Goal: Obtain resource: Download file/media

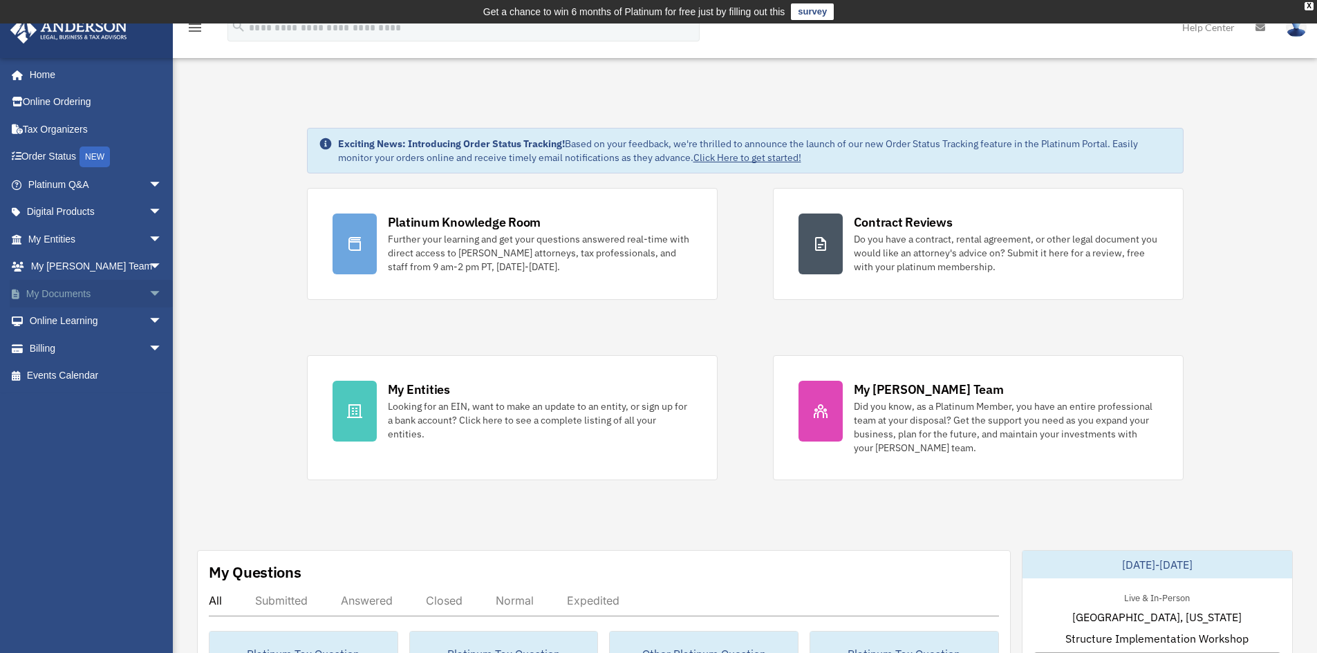
click at [149, 296] on span "arrow_drop_down" at bounding box center [163, 294] width 28 height 28
click at [99, 326] on link "Box" at bounding box center [101, 322] width 164 height 28
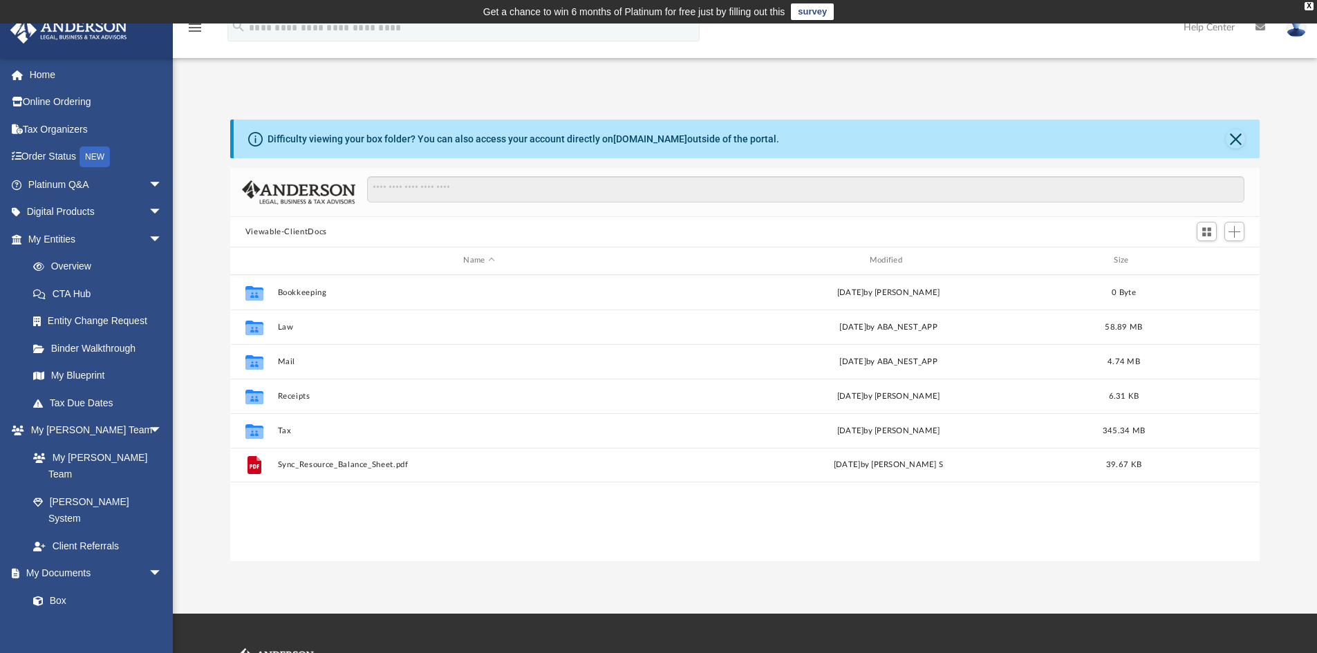
scroll to position [304, 1019]
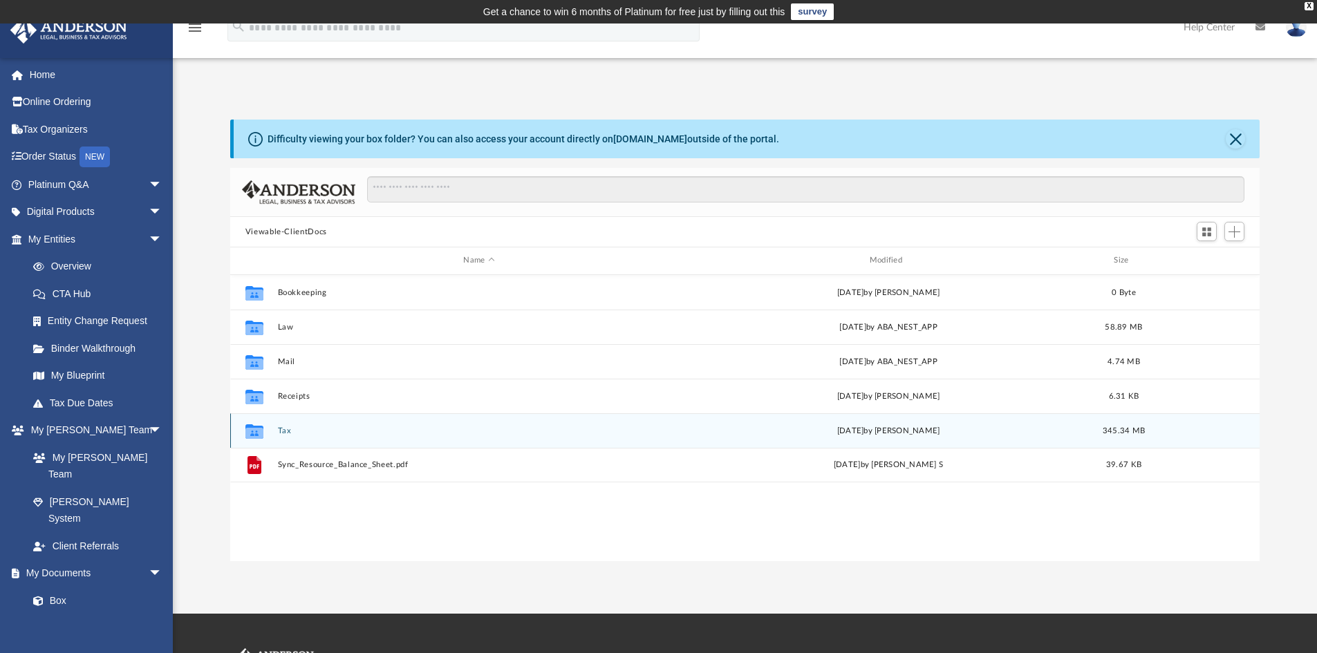
click at [282, 430] on button "Tax" at bounding box center [478, 431] width 403 height 9
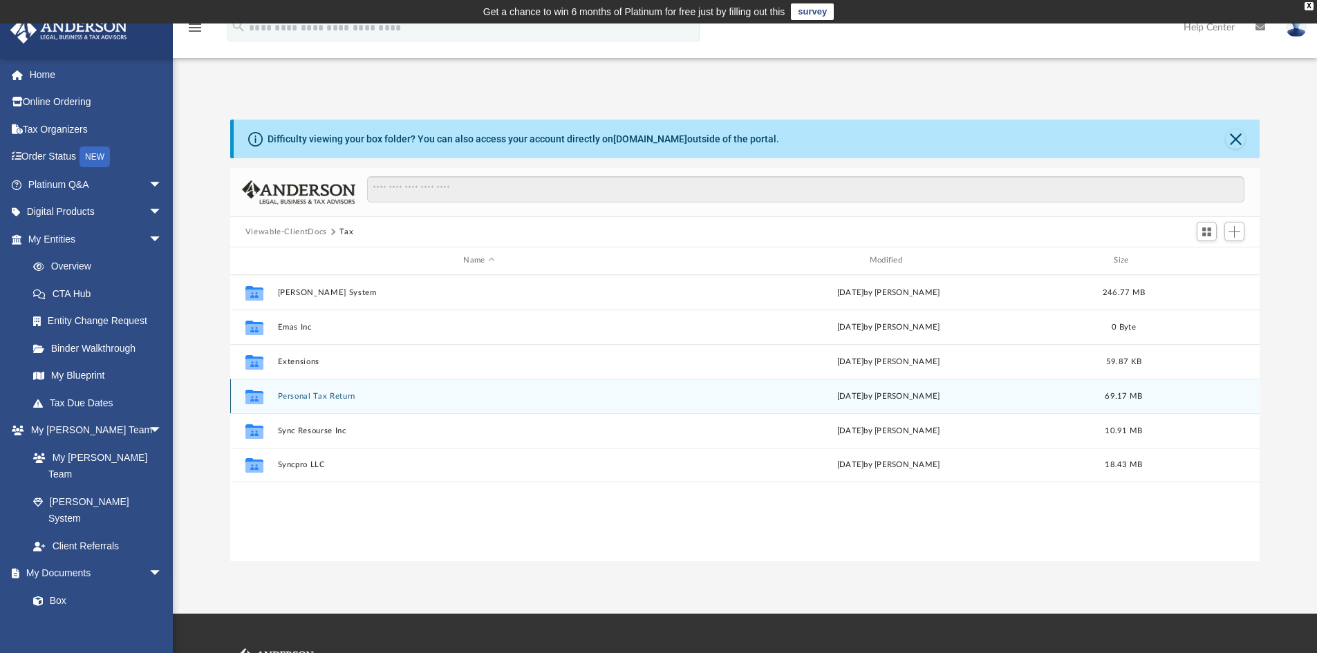
click at [325, 398] on button "Personal Tax Return" at bounding box center [478, 396] width 403 height 9
click at [285, 392] on button "2023" at bounding box center [478, 396] width 403 height 9
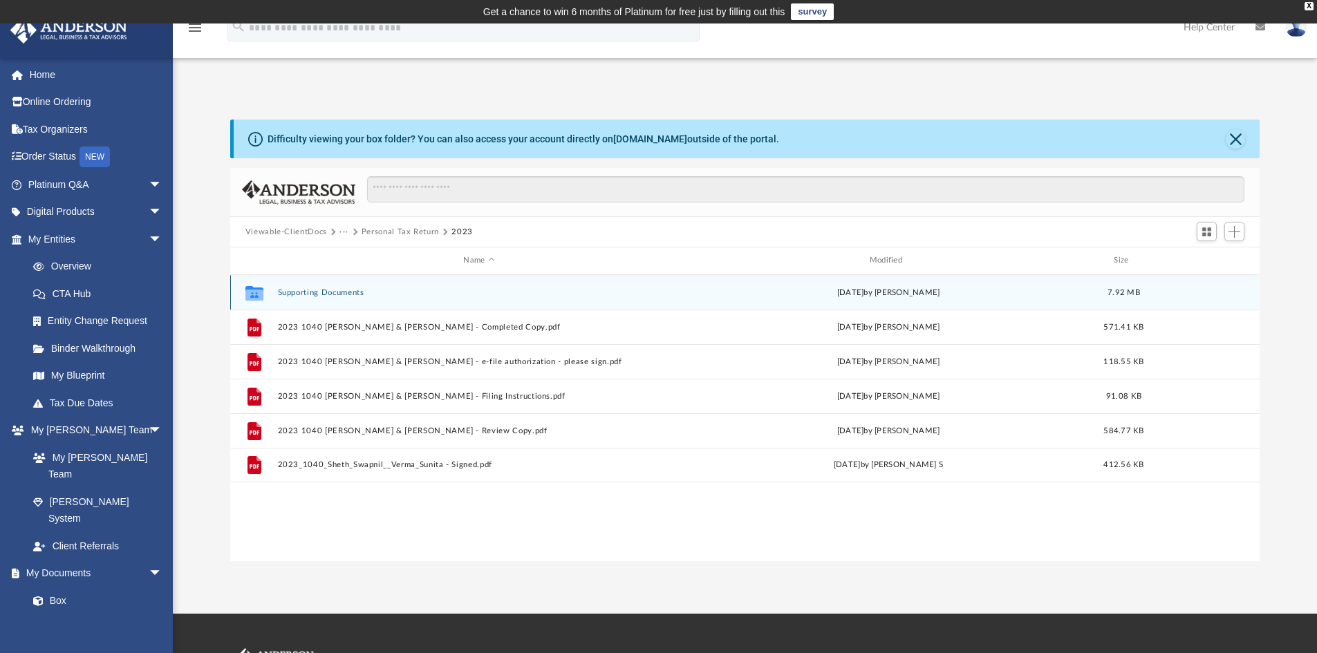
click at [330, 285] on div "Collaborated Folder Supporting Documents [DATE] by [PERSON_NAME] 7.92 MB" at bounding box center [745, 292] width 1030 height 35
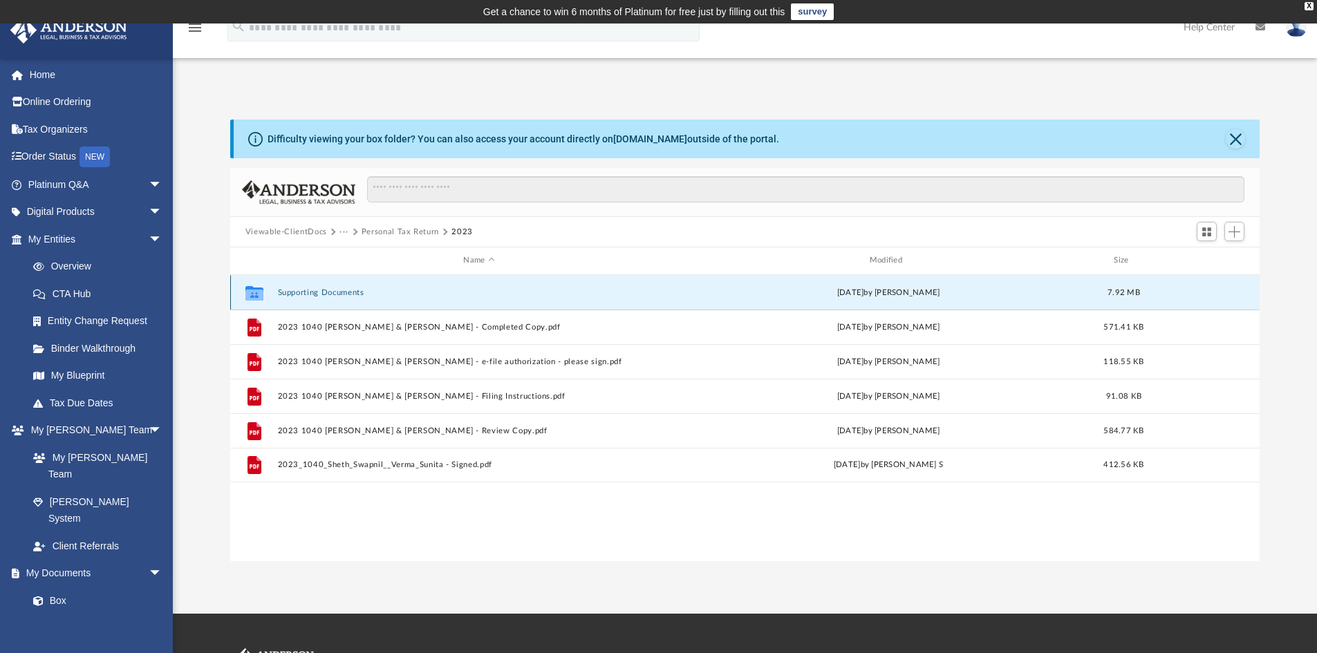
click at [343, 294] on button "Supporting Documents" at bounding box center [478, 292] width 403 height 9
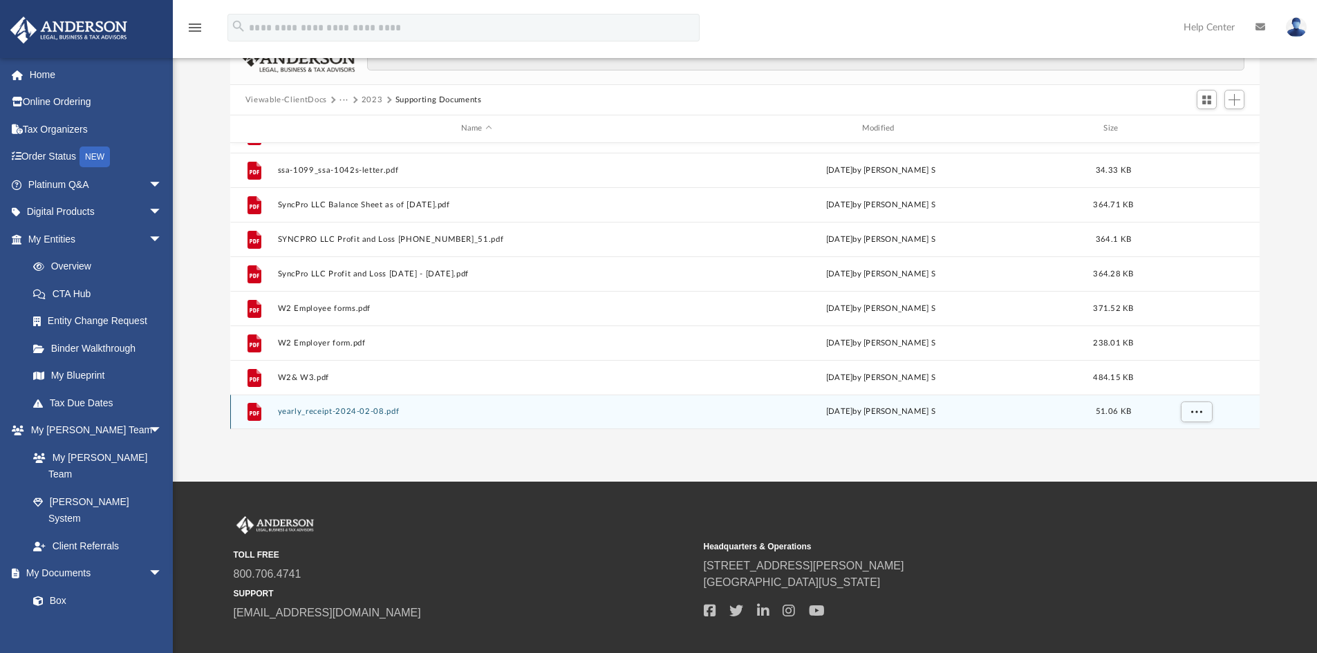
scroll to position [138, 0]
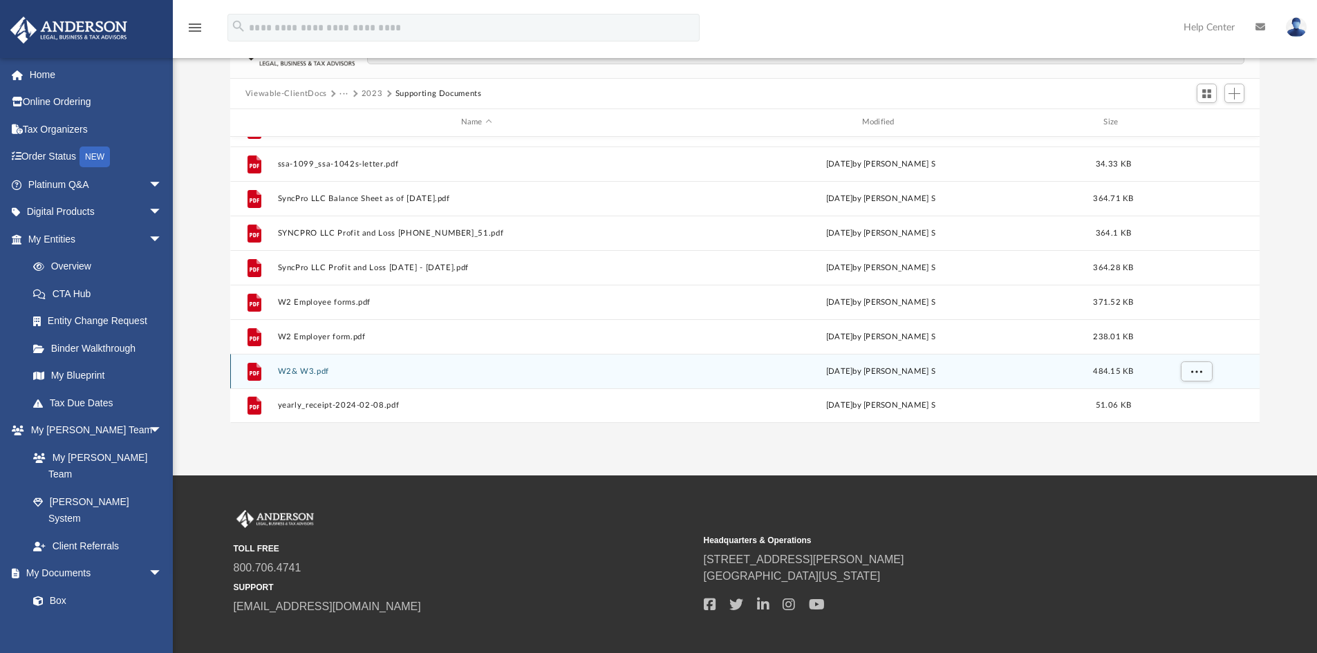
click at [316, 368] on button "W2& W3.pdf" at bounding box center [476, 371] width 398 height 9
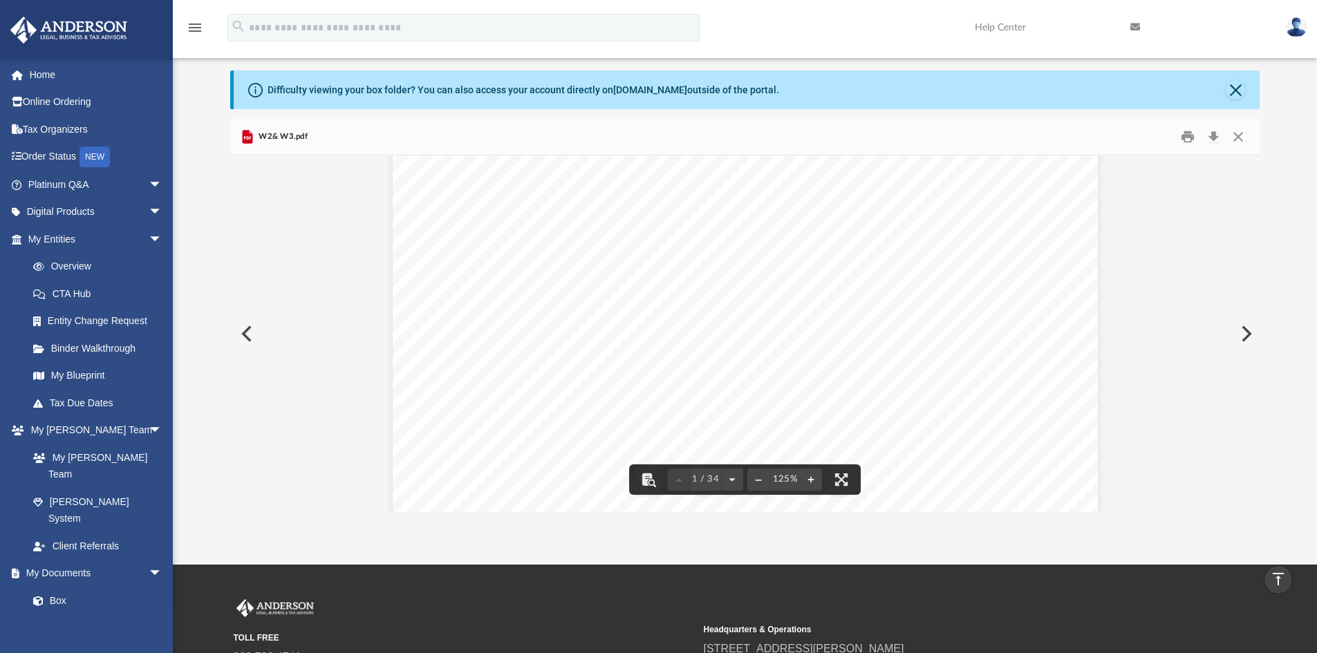
scroll to position [36, 0]
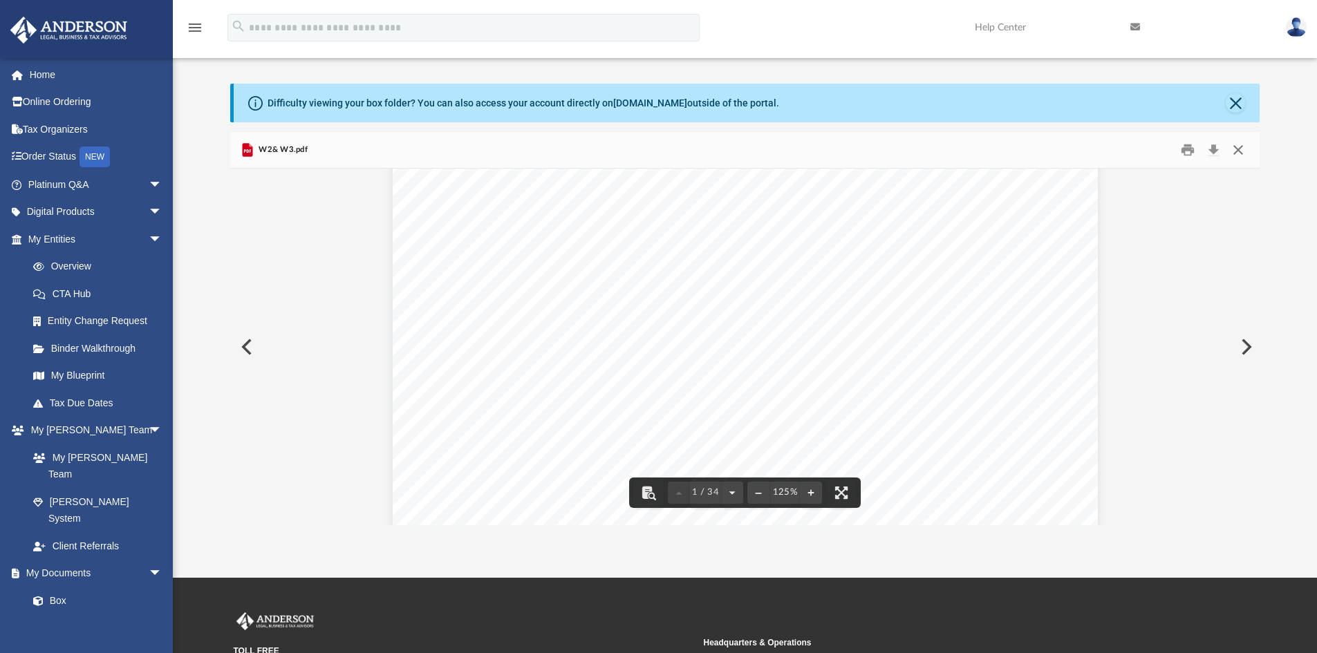
click at [1233, 147] on button "Close" at bounding box center [1238, 150] width 25 height 21
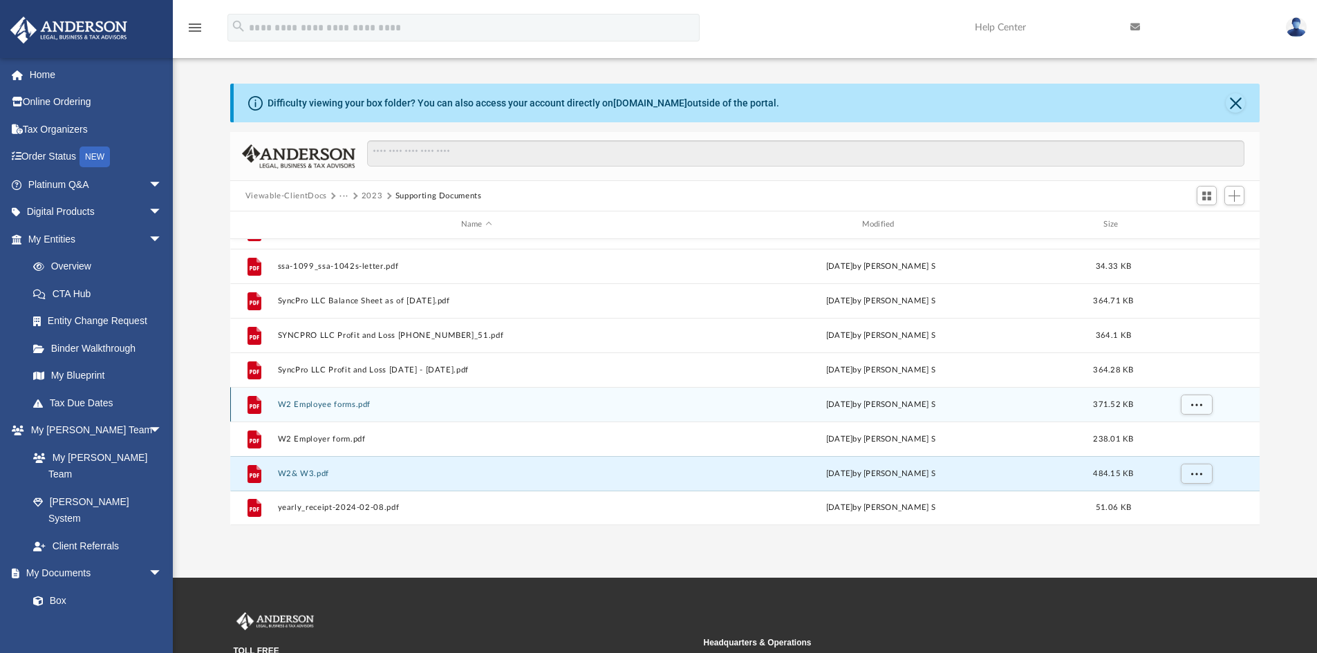
click at [321, 404] on button "W2 Employee forms.pdf" at bounding box center [476, 404] width 398 height 9
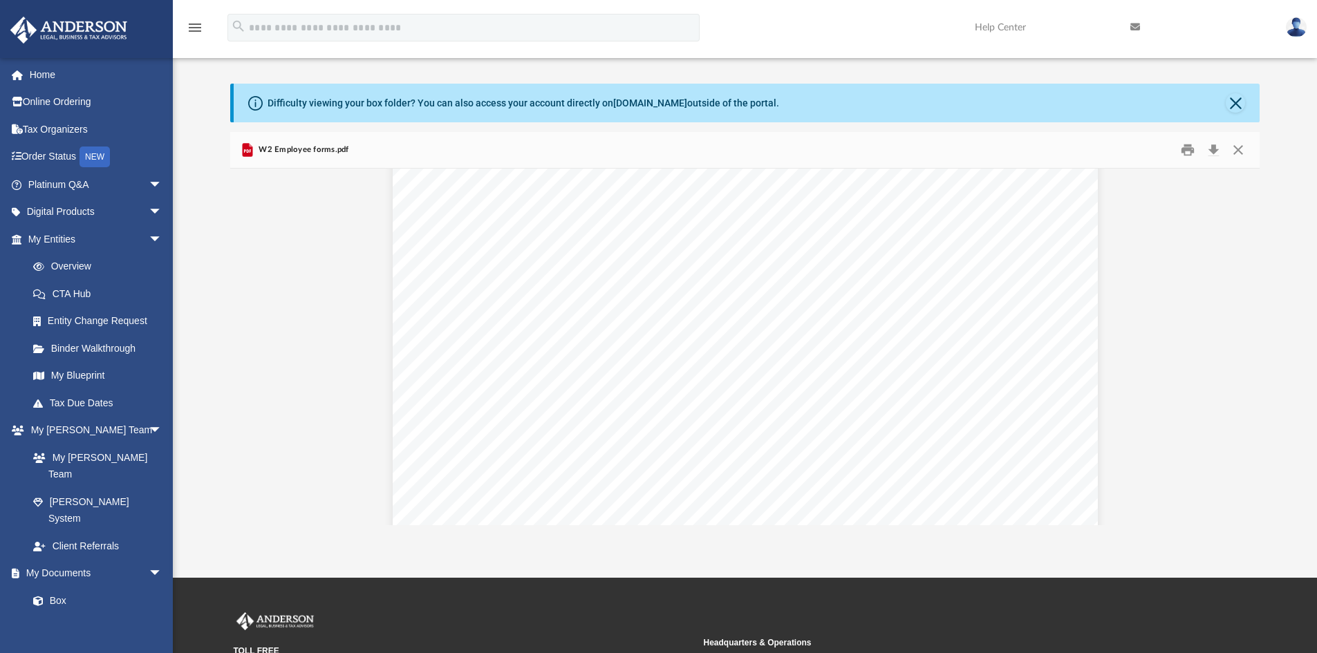
scroll to position [3318, 0]
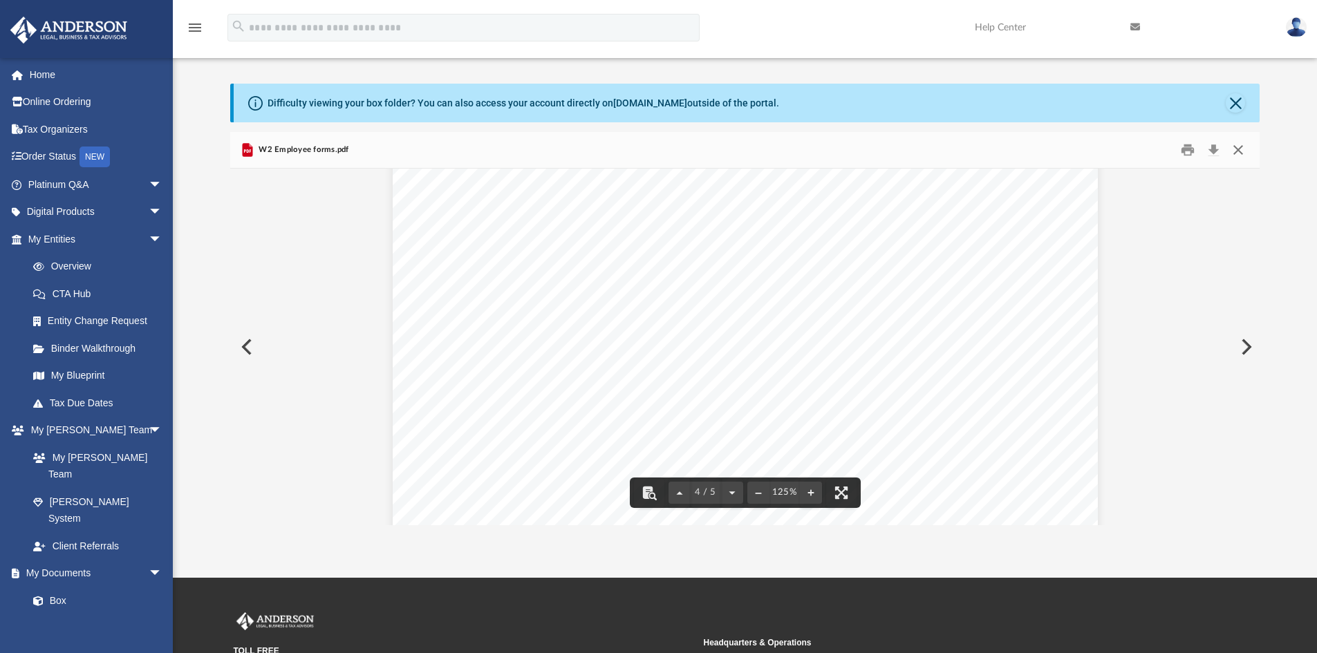
drag, startPoint x: 1235, startPoint y: 151, endPoint x: 1245, endPoint y: 155, distance: 10.3
click at [1235, 151] on button "Close" at bounding box center [1238, 150] width 25 height 21
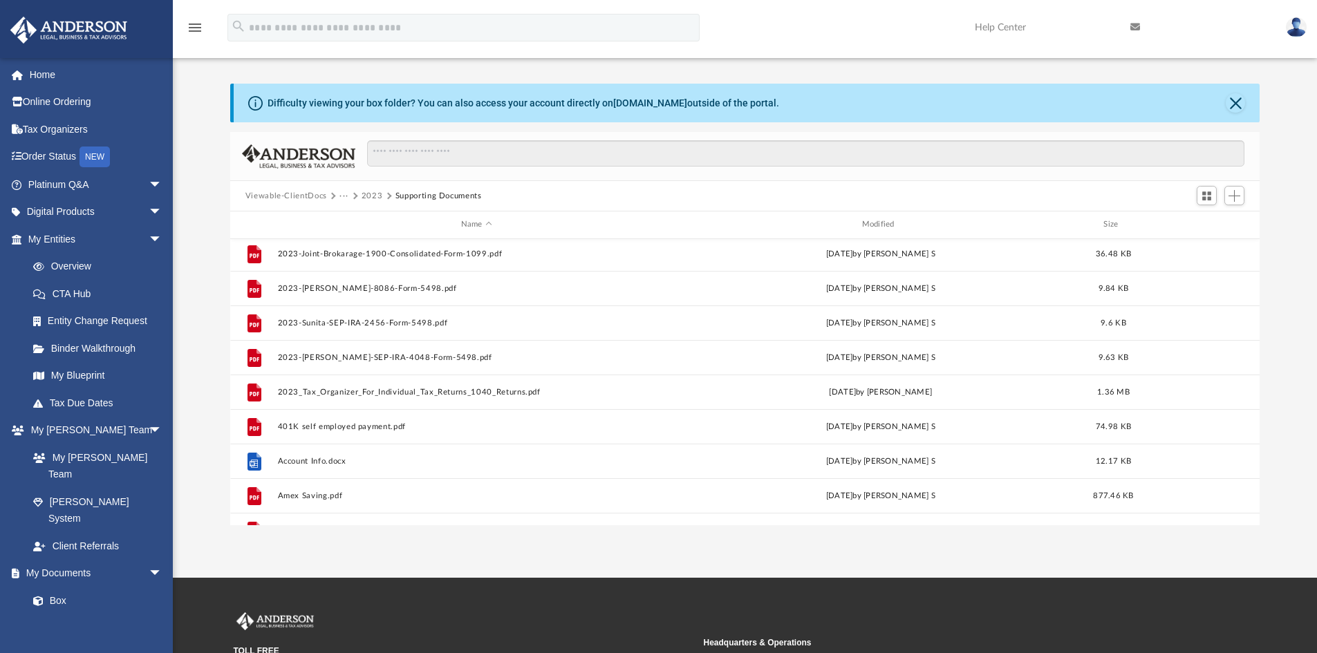
scroll to position [0, 0]
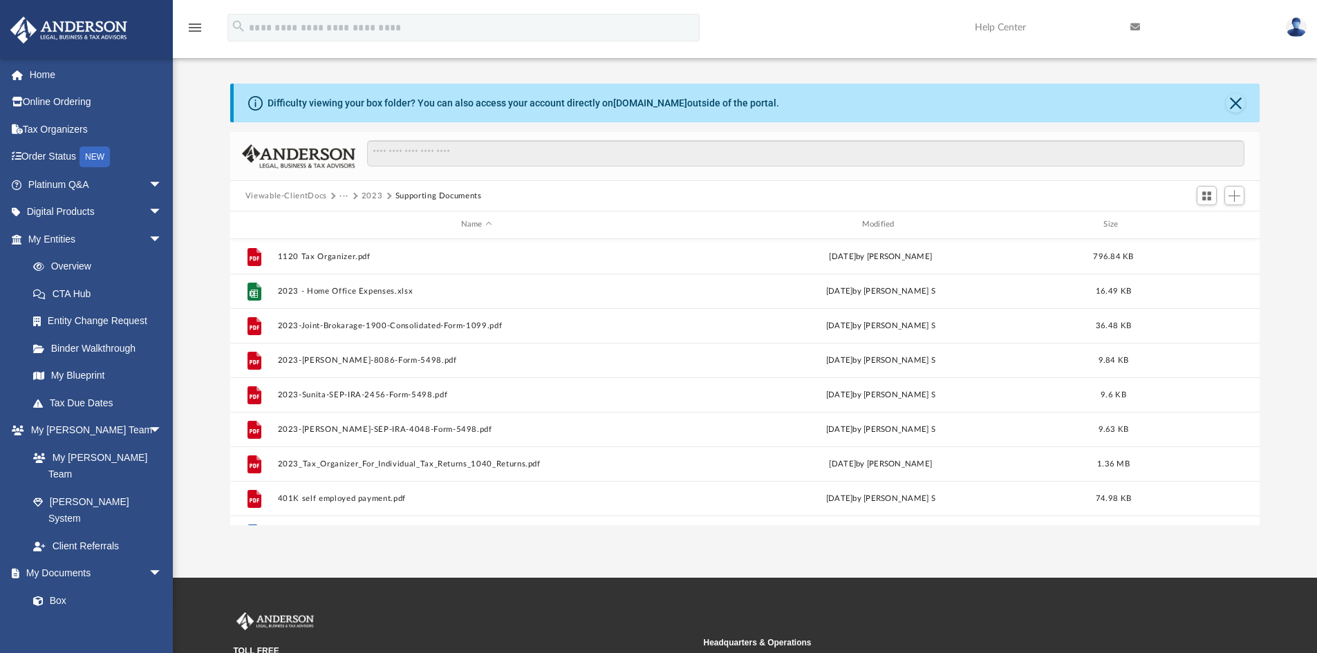
click at [372, 198] on button "2023" at bounding box center [372, 196] width 21 height 12
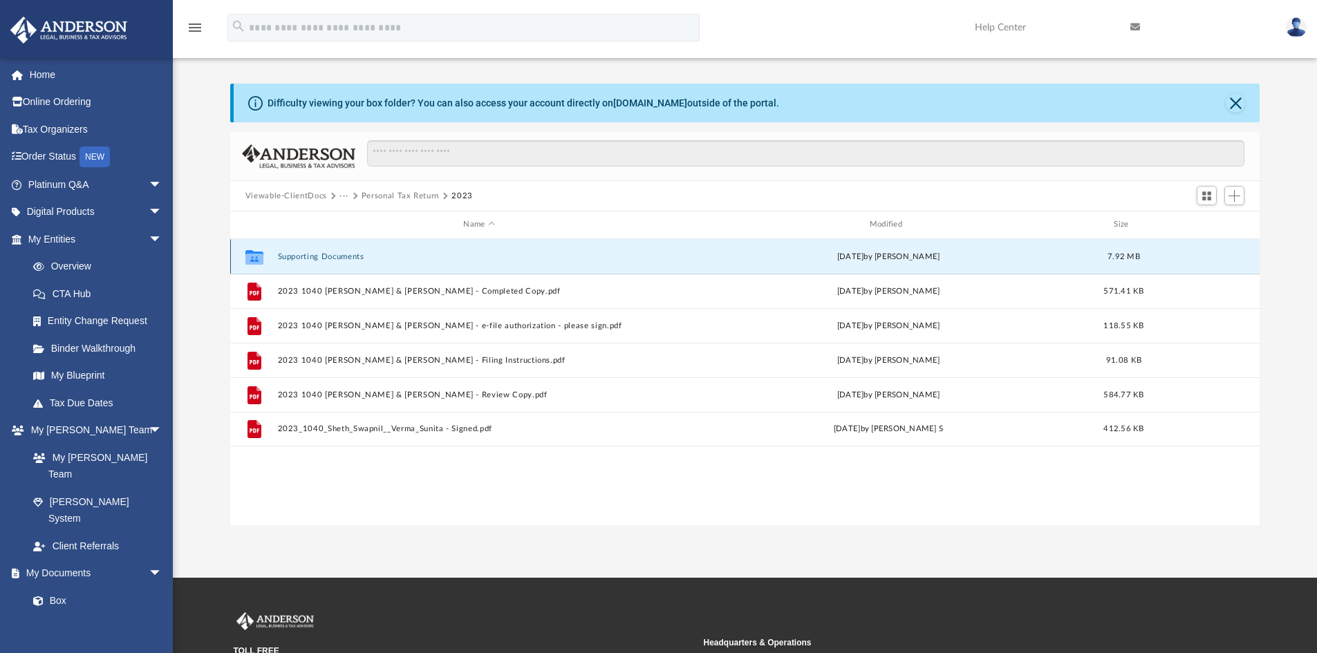
click at [319, 253] on button "Supporting Documents" at bounding box center [478, 256] width 403 height 9
